Goal: Find specific page/section: Find specific page/section

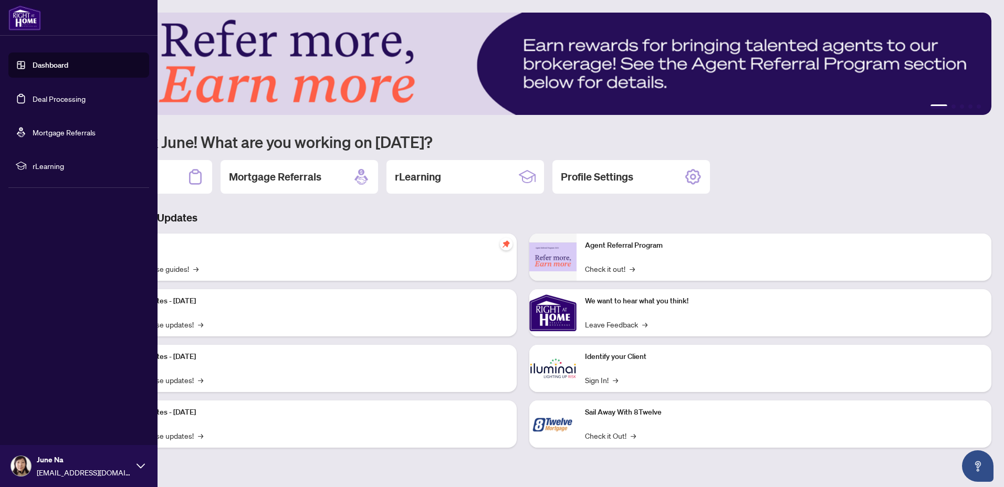
click at [67, 99] on link "Deal Processing" at bounding box center [59, 98] width 53 height 9
